Goal: Task Accomplishment & Management: Manage account settings

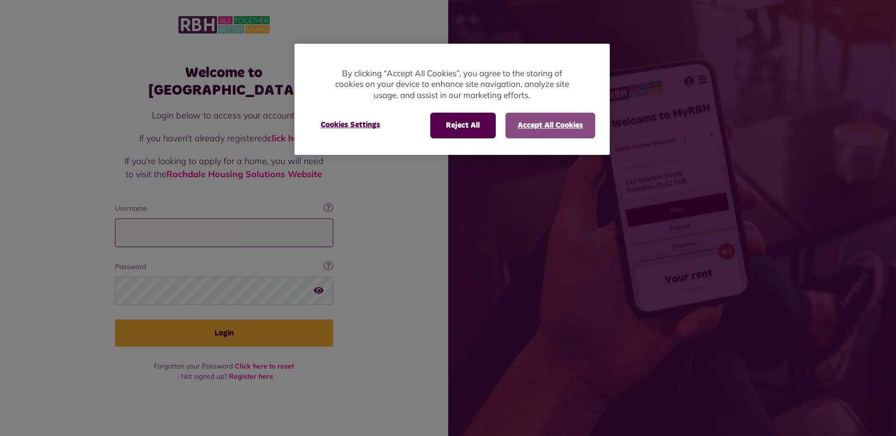
type input "**********"
click at [529, 121] on button "Accept All Cookies" at bounding box center [551, 125] width 90 height 25
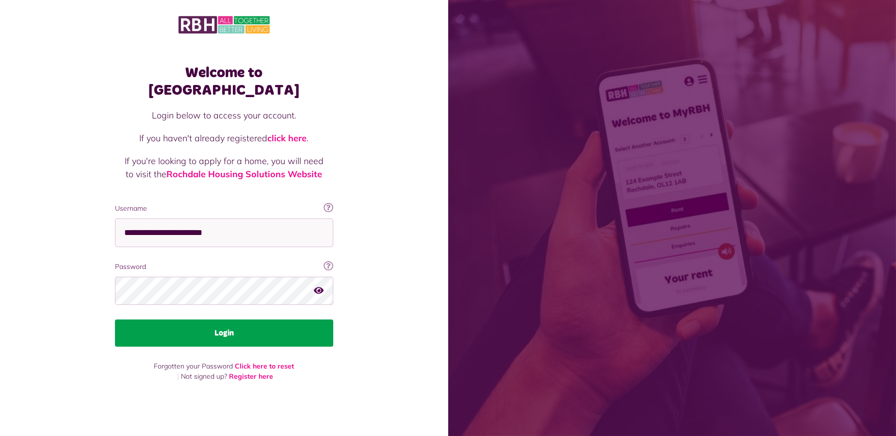
click at [229, 327] on button "Login" at bounding box center [224, 332] width 218 height 27
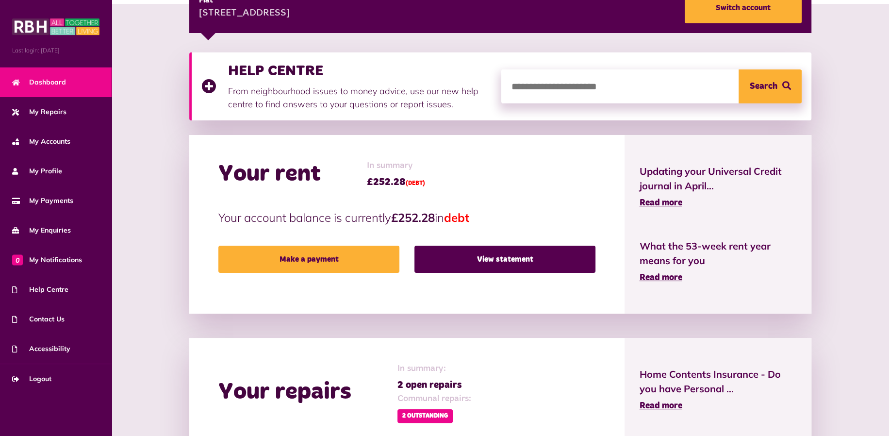
scroll to position [323, 0]
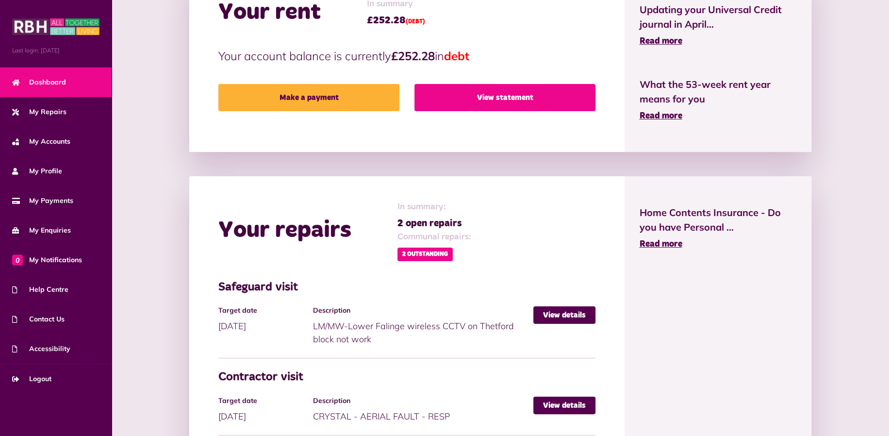
click at [460, 89] on link "View statement" at bounding box center [504, 97] width 181 height 27
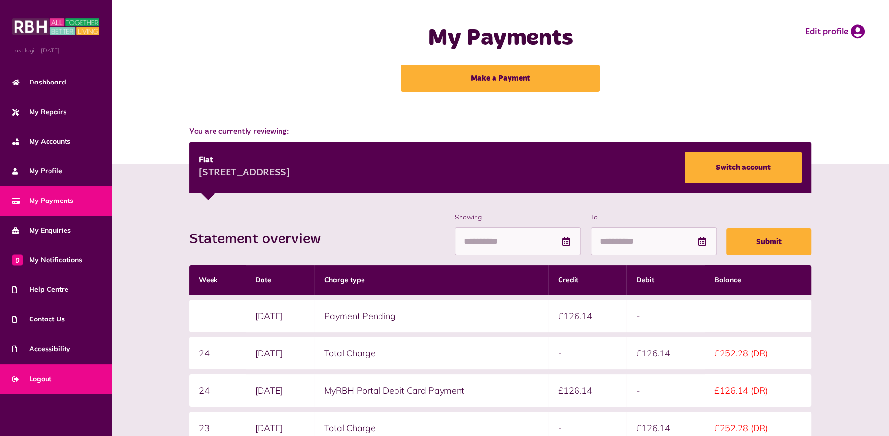
click at [36, 377] on span "Logout" at bounding box center [31, 379] width 39 height 10
